Goal: Find specific page/section: Find specific page/section

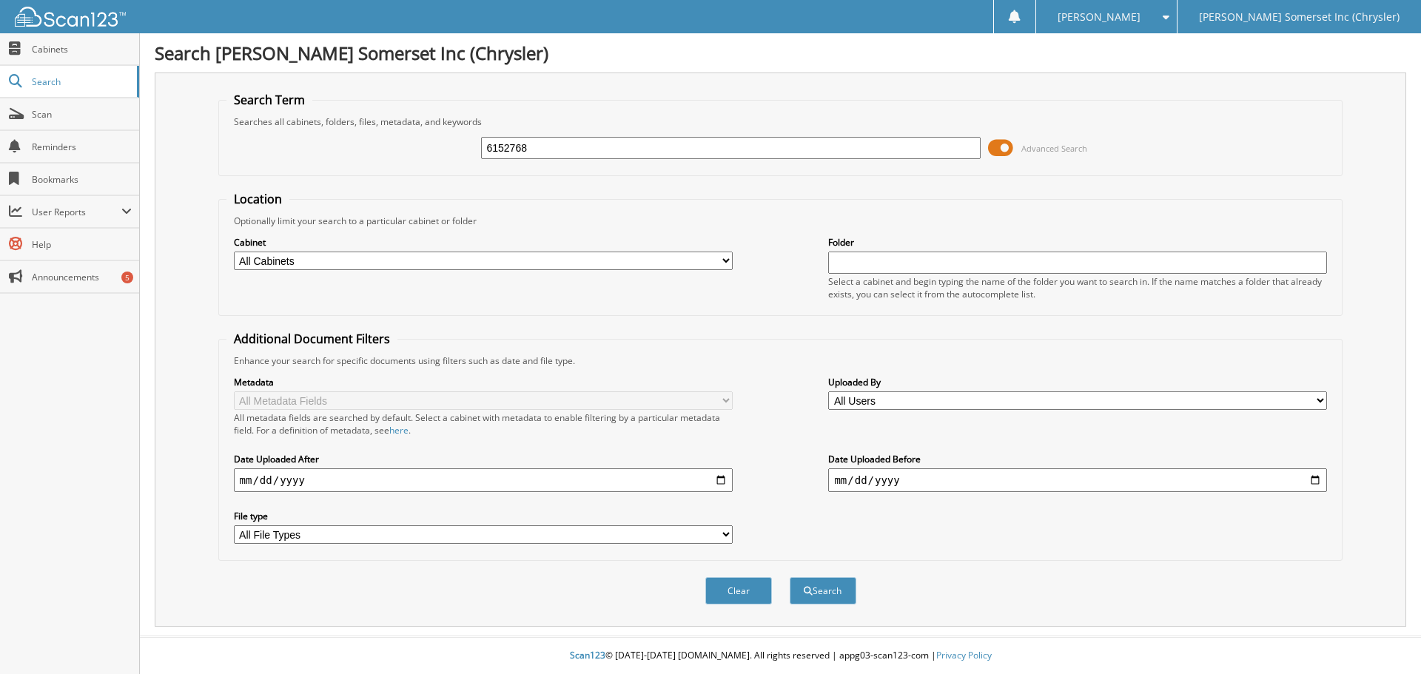
type input "6152768"
click at [790, 577] on button "Search" at bounding box center [823, 590] width 67 height 27
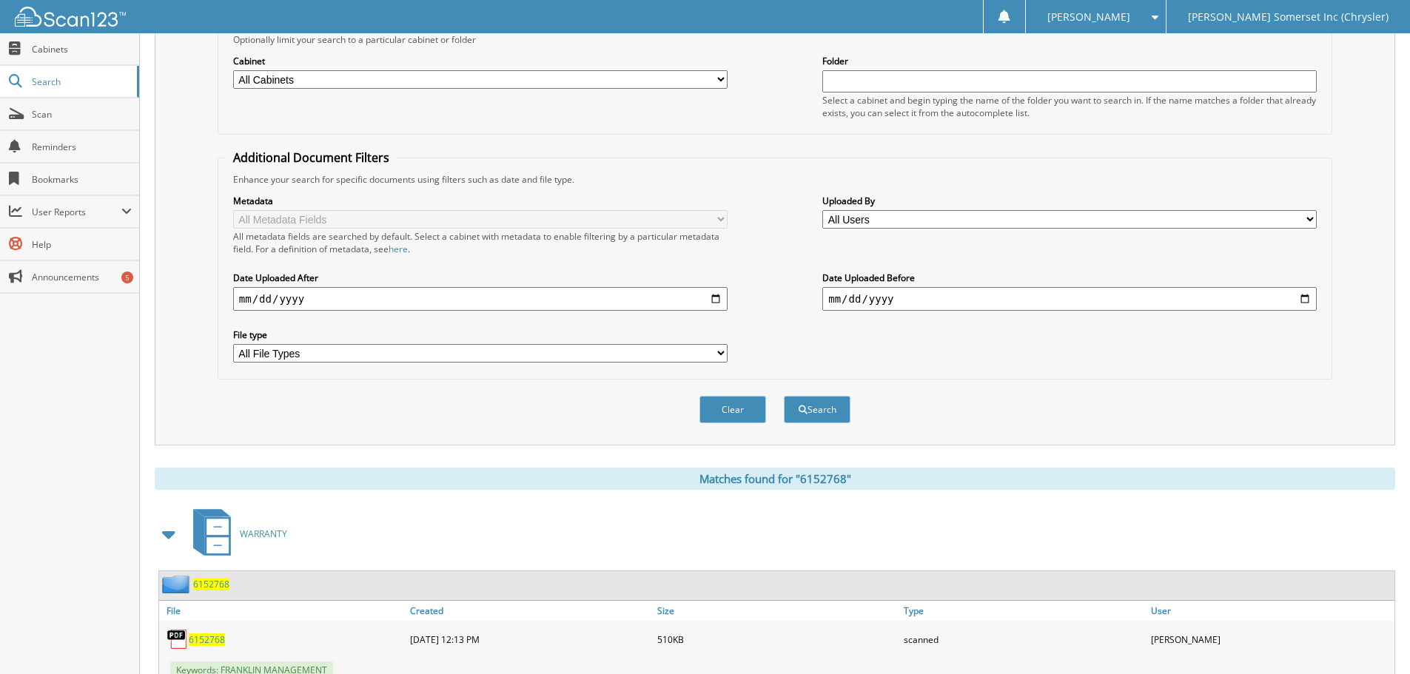
scroll to position [235, 0]
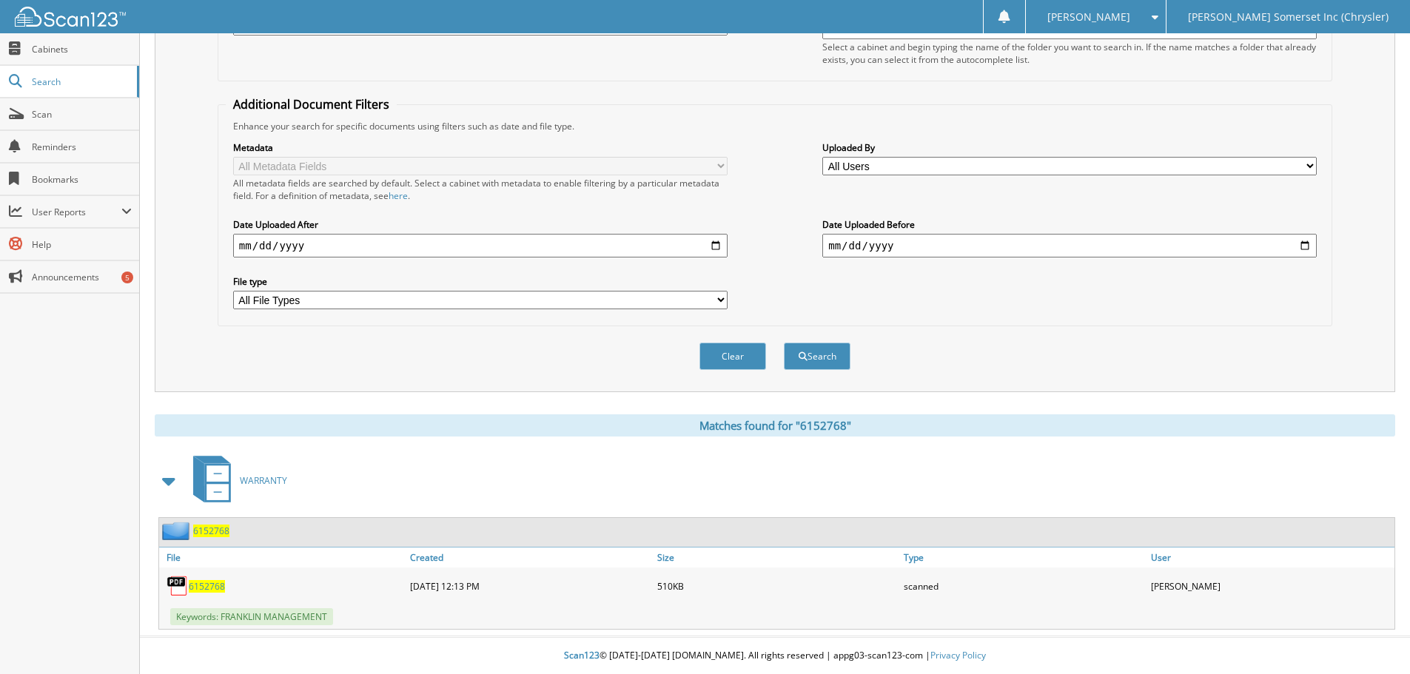
click at [213, 589] on span "6152768" at bounding box center [207, 586] width 36 height 13
